Goal: Book appointment/travel/reservation: Book appointment/travel/reservation

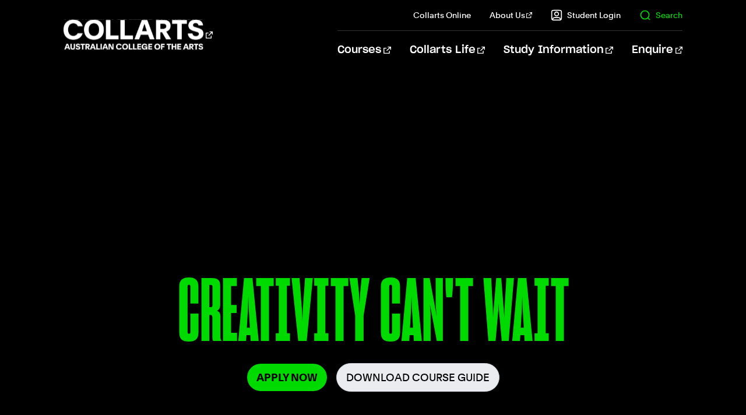
click at [659, 15] on link "Search" at bounding box center [660, 15] width 43 height 12
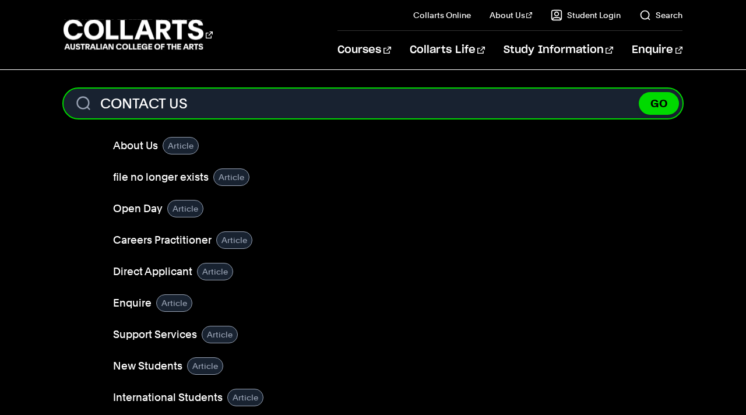
type input "CONTACT US"
click at [638, 92] on button "GO" at bounding box center [658, 103] width 40 height 23
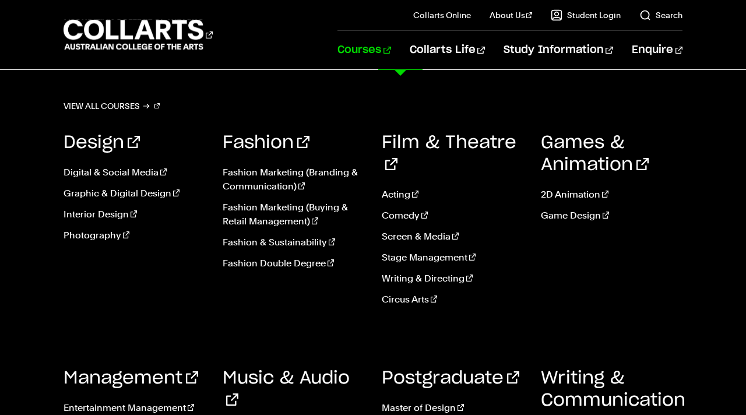
scroll to position [1496, 0]
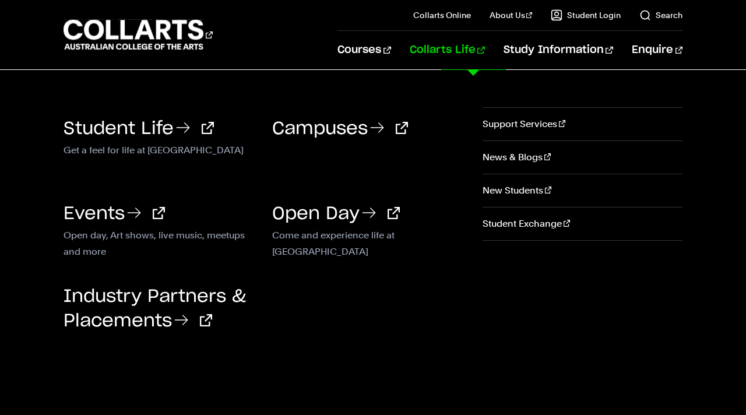
click at [476, 56] on link "Collarts Life" at bounding box center [446, 50] width 75 height 38
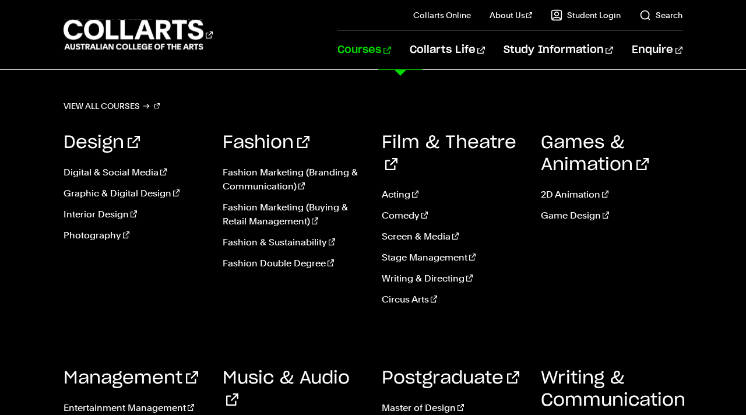
click at [390, 50] on link "Courses" at bounding box center [363, 50] width 53 height 38
click at [245, 369] on link "Music & Audio" at bounding box center [286, 389] width 127 height 40
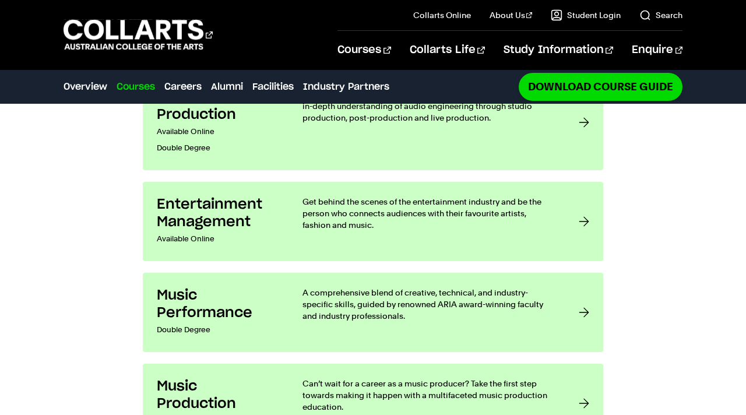
scroll to position [944, 0]
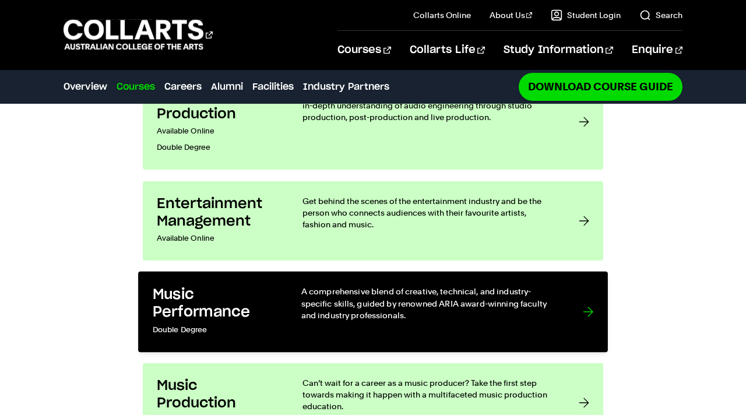
click at [310, 285] on p "A comprehensive blend of creative, technical, and industry-specific skills, gui…" at bounding box center [430, 303] width 258 height 36
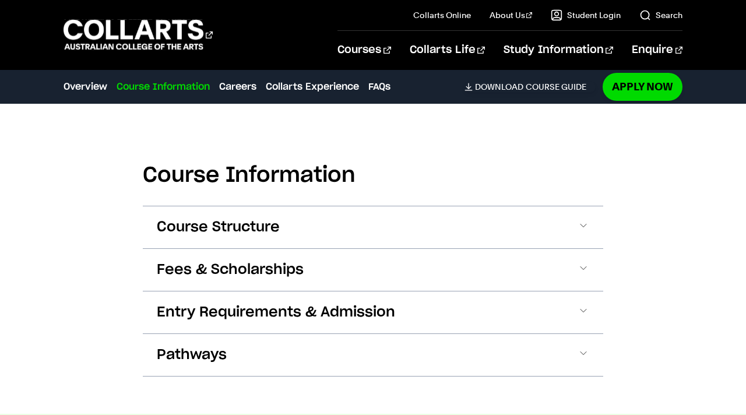
scroll to position [1086, 0]
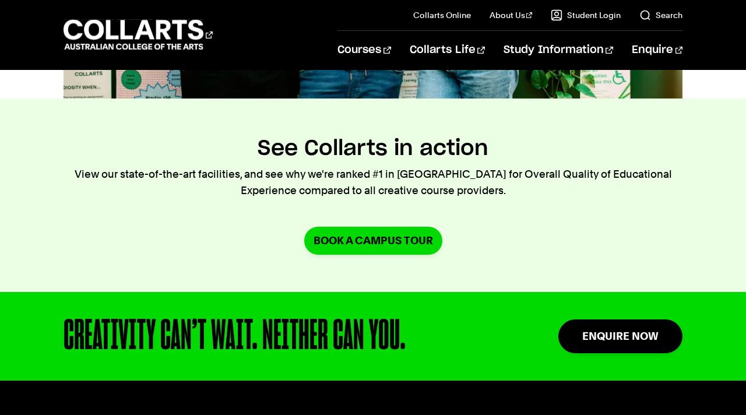
scroll to position [884, 0]
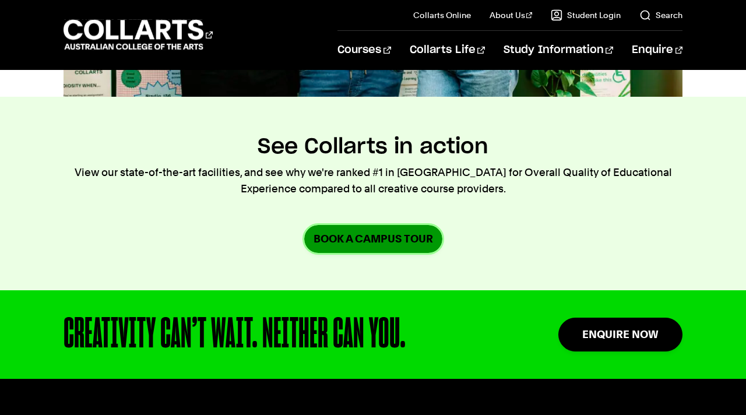
click at [352, 239] on link "Book a campus tour" at bounding box center [373, 238] width 138 height 27
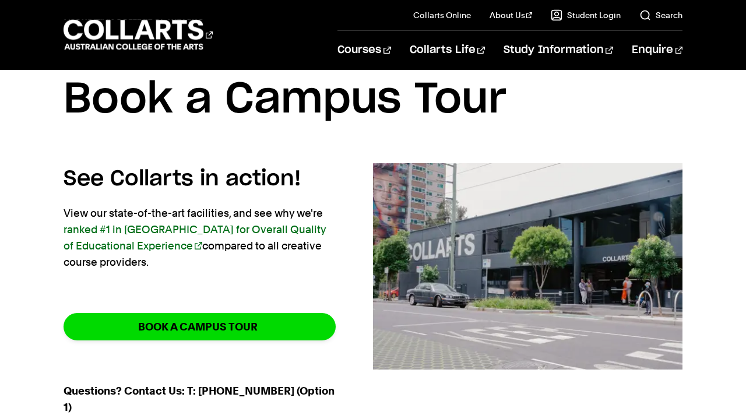
scroll to position [48, 0]
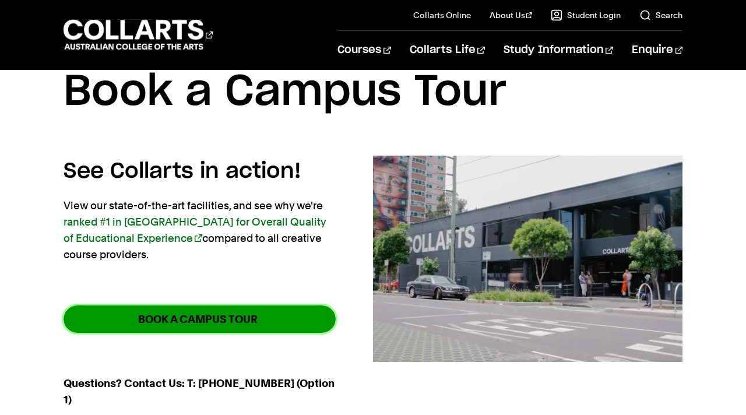
click at [297, 306] on link "BOOK A CAMPUS TOUR" at bounding box center [199, 318] width 272 height 27
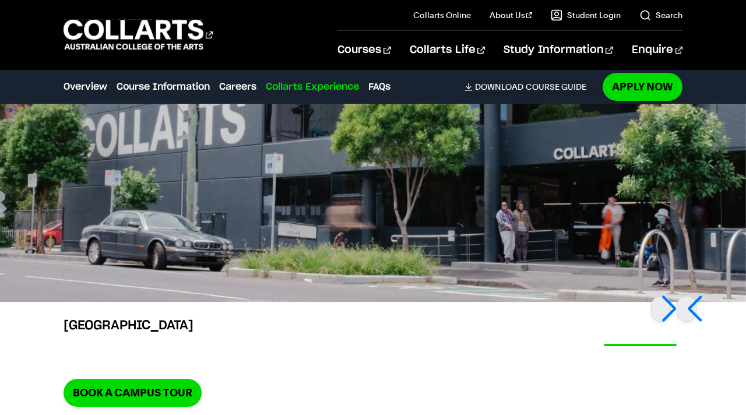
scroll to position [2279, 0]
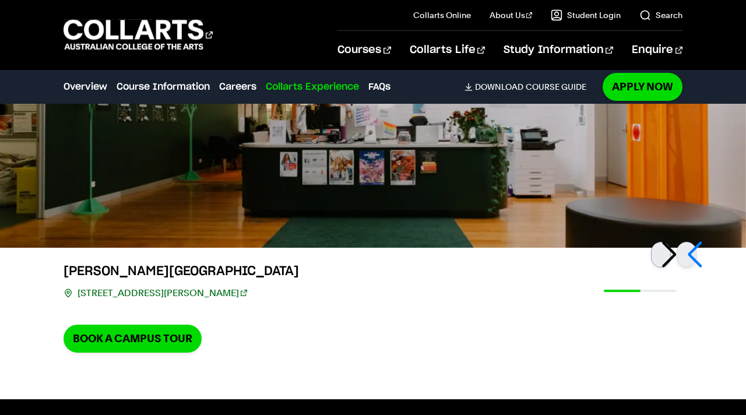
click at [662, 253] on div at bounding box center [661, 255] width 20 height 26
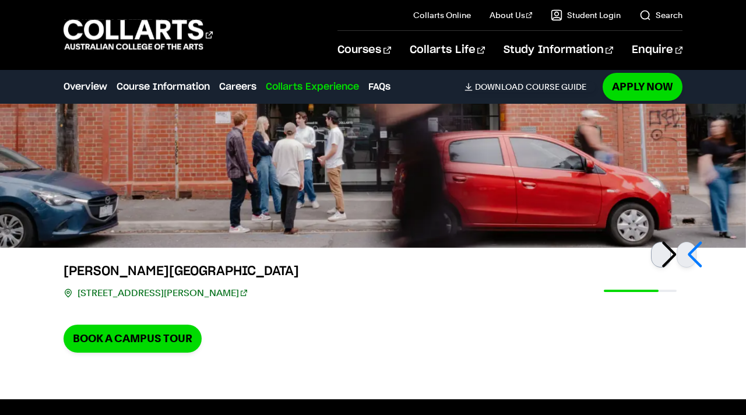
click at [659, 256] on div at bounding box center [661, 255] width 20 height 26
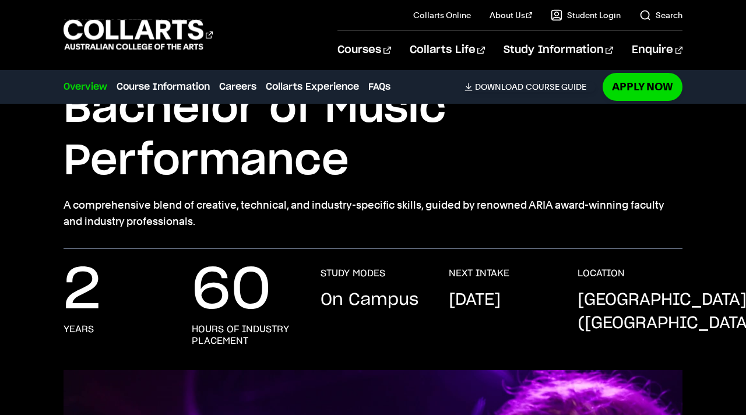
scroll to position [97, 0]
